Goal: Task Accomplishment & Management: Complete application form

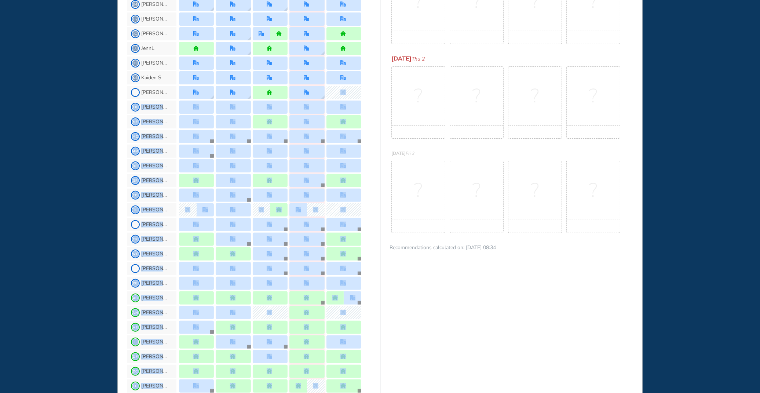
drag, startPoint x: 379, startPoint y: 373, endPoint x: 376, endPoint y: 392, distance: 18.9
click at [376, 392] on section "JL Me [PERSON_NAME] K CB [PERSON_NAME] B CD [PERSON_NAME] D CP [PERSON_NAME] P …" at bounding box center [253, 244] width 253 height 847
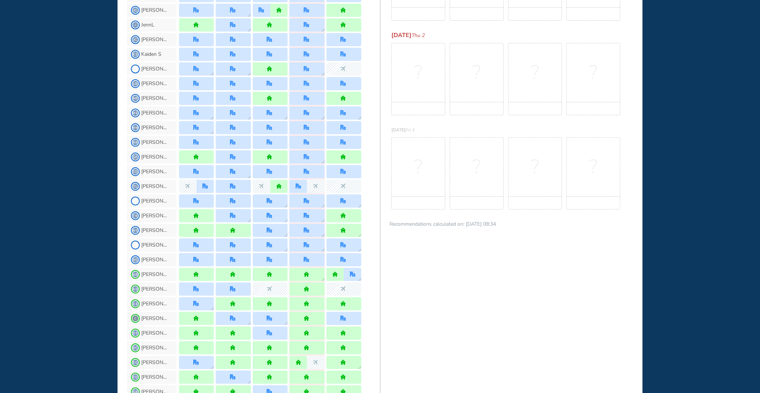
drag, startPoint x: 383, startPoint y: 382, endPoint x: 497, endPoint y: 207, distance: 208.5
click at [497, 207] on div "no-rec" at bounding box center [476, 202] width 53 height 13
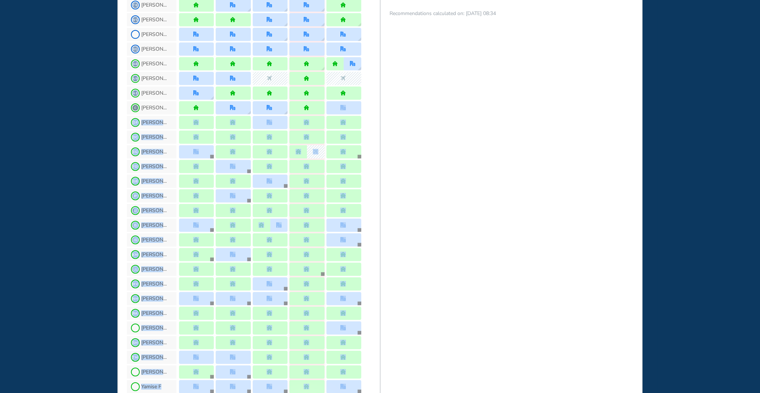
drag, startPoint x: 379, startPoint y: 324, endPoint x: 378, endPoint y: 390, distance: 66.1
click at [378, 390] on section "JL Me [PERSON_NAME] K CB [PERSON_NAME] B CD [PERSON_NAME] D CP [PERSON_NAME] P …" at bounding box center [253, 10] width 253 height 847
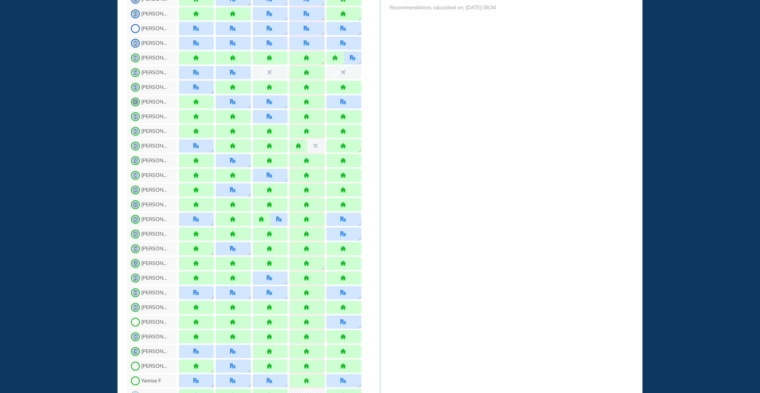
drag, startPoint x: 379, startPoint y: 380, endPoint x: 448, endPoint y: 270, distance: 130.0
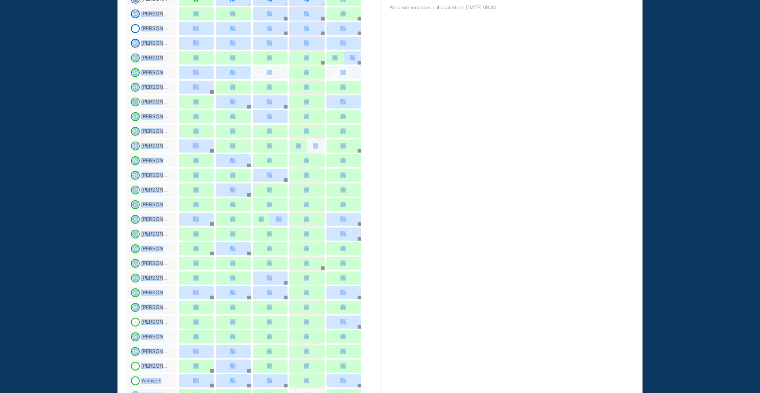
drag, startPoint x: 380, startPoint y: 1, endPoint x: 375, endPoint y: 7, distance: 8.1
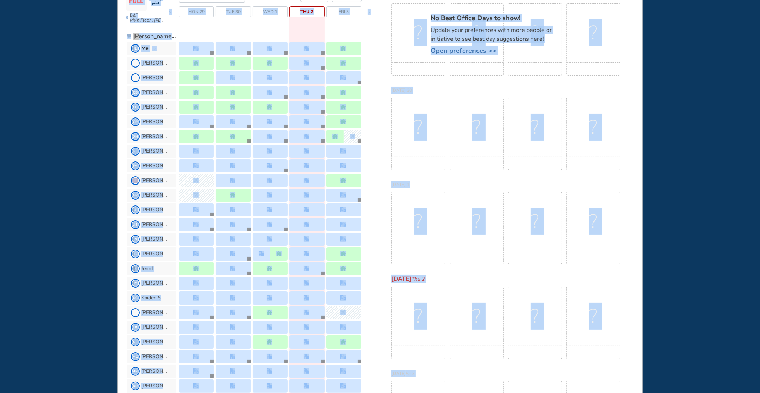
scroll to position [0, 0]
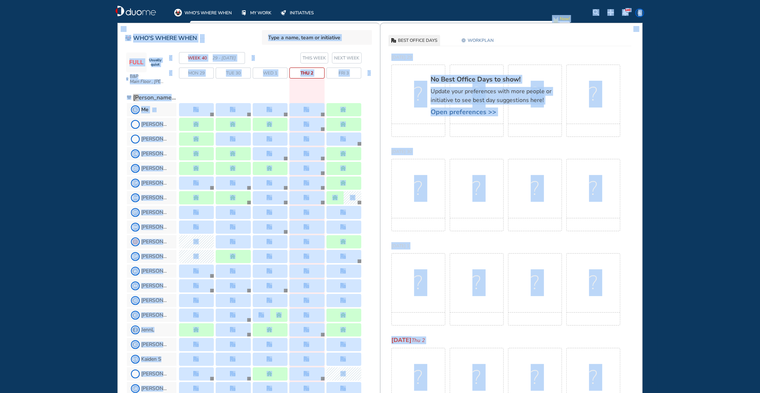
drag, startPoint x: 381, startPoint y: 40, endPoint x: 376, endPoint y: -1, distance: 41.4
click at [376, 0] on html "WHO'S WHERE WHEN MY WORK INITIATIVES 140 JL New! NOTIFICATIONS All Location Tas…" at bounding box center [380, 196] width 760 height 393
click at [76, 88] on div "WHO'S WHERE WHEN MY WORK INITIATIVES 140 JL New! NOTIFICATIONS All Location Tas…" at bounding box center [380, 196] width 760 height 393
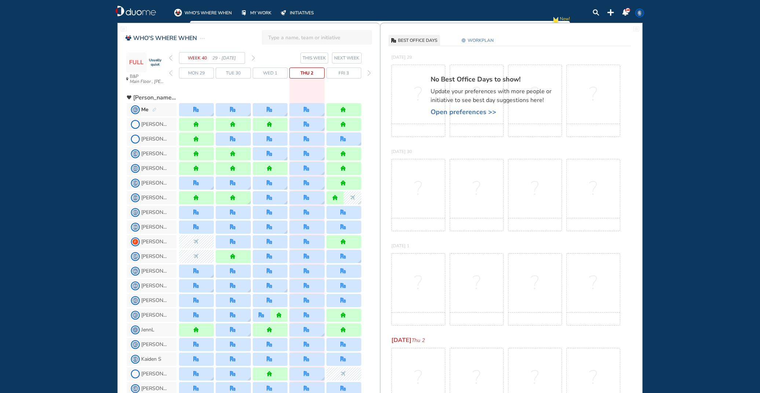
click at [154, 109] on img "pen-edit" at bounding box center [154, 110] width 4 height 5
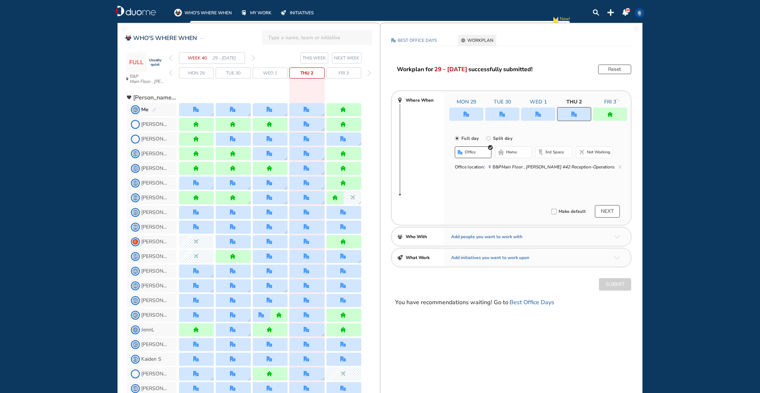
click at [347, 57] on span "NEXT WEEK" at bounding box center [346, 57] width 25 height 7
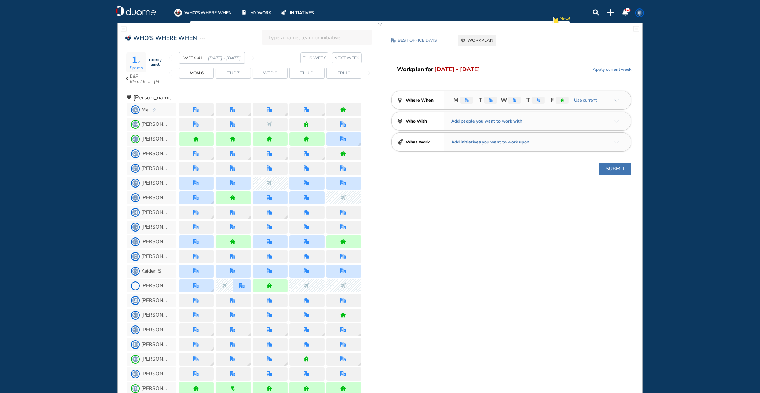
click at [154, 109] on img "pen-edit" at bounding box center [154, 110] width 4 height 5
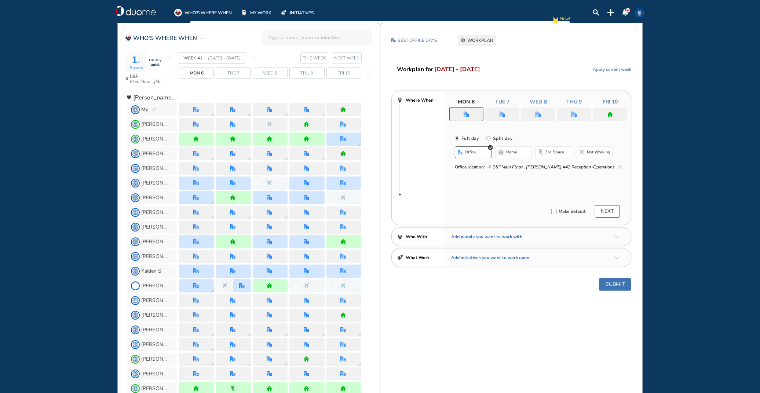
click at [470, 152] on span "office" at bounding box center [470, 152] width 11 height 6
click at [609, 114] on img "home" at bounding box center [611, 115] width 6 height 6
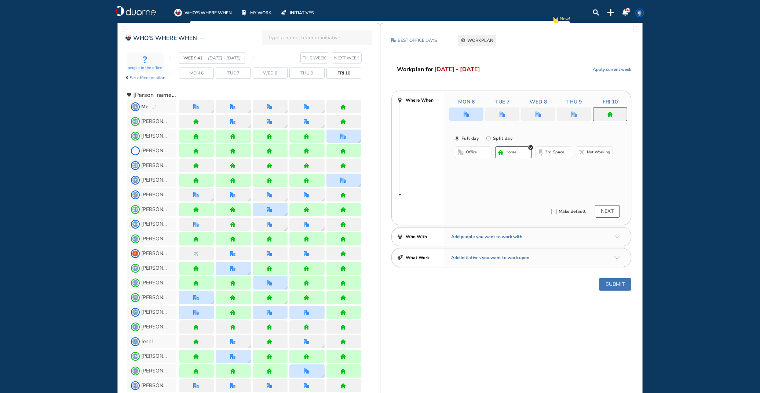
click at [474, 153] on span "office" at bounding box center [471, 152] width 11 height 6
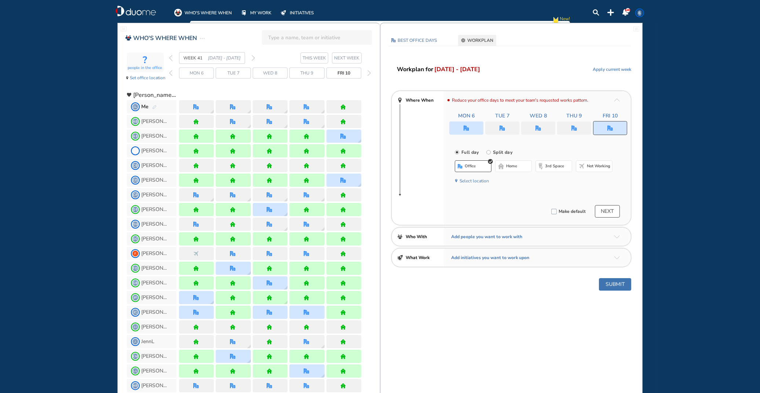
click at [617, 282] on button "Submit" at bounding box center [615, 284] width 32 height 12
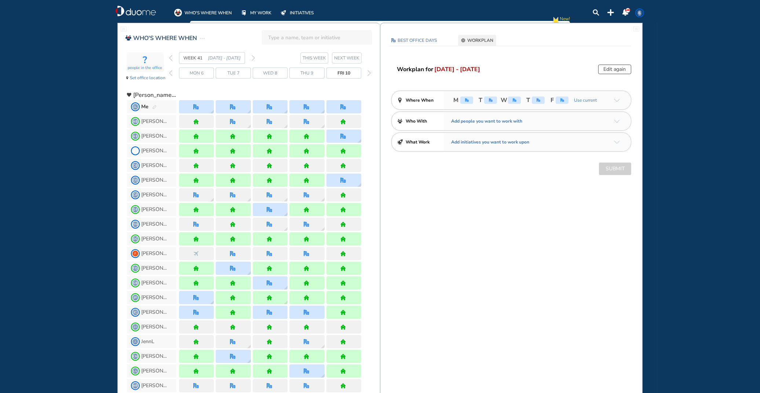
click at [152, 106] on img "pen-edit" at bounding box center [154, 107] width 4 height 5
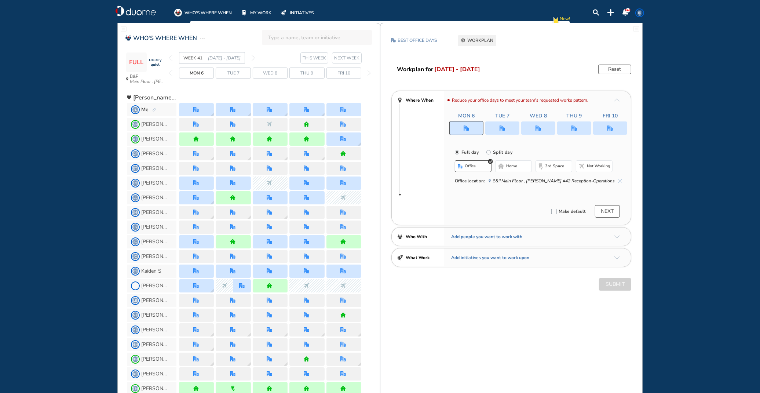
click at [347, 56] on span "NEXT WEEK" at bounding box center [346, 57] width 25 height 7
